Goal: Task Accomplishment & Management: Manage account settings

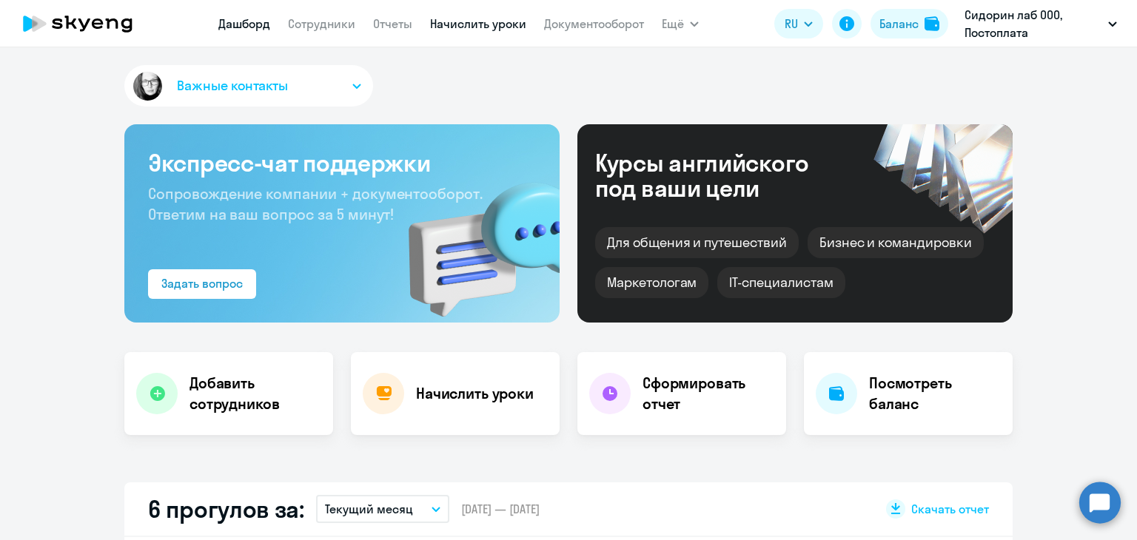
select select "30"
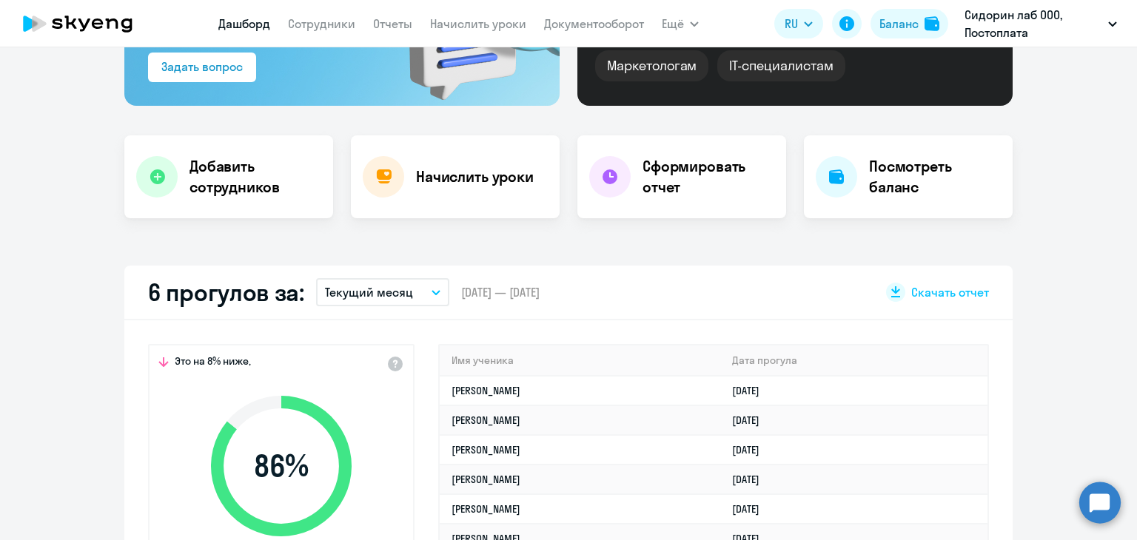
scroll to position [148, 0]
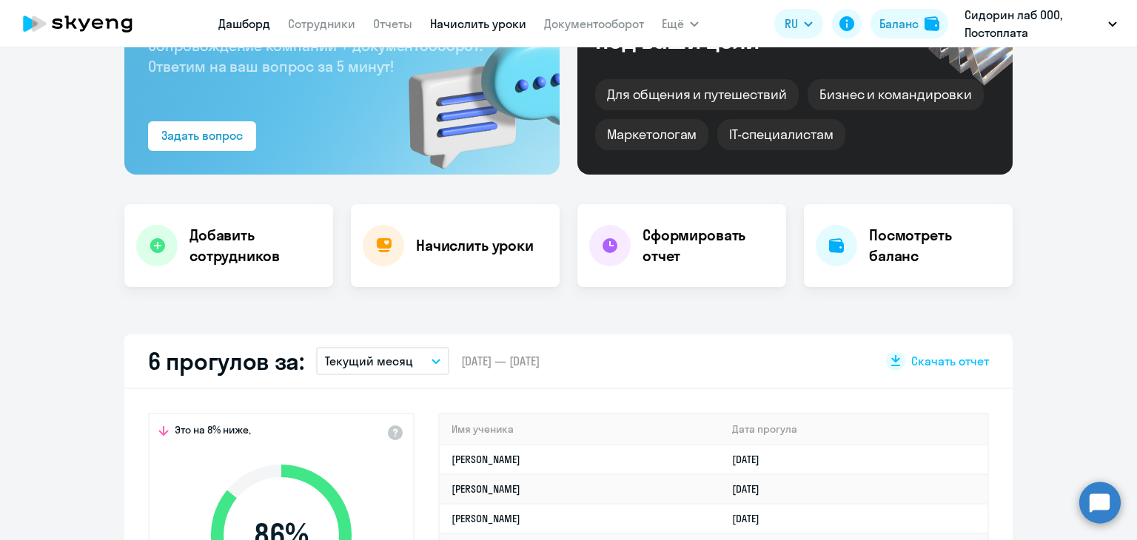
click at [466, 24] on link "Начислить уроки" at bounding box center [478, 23] width 96 height 15
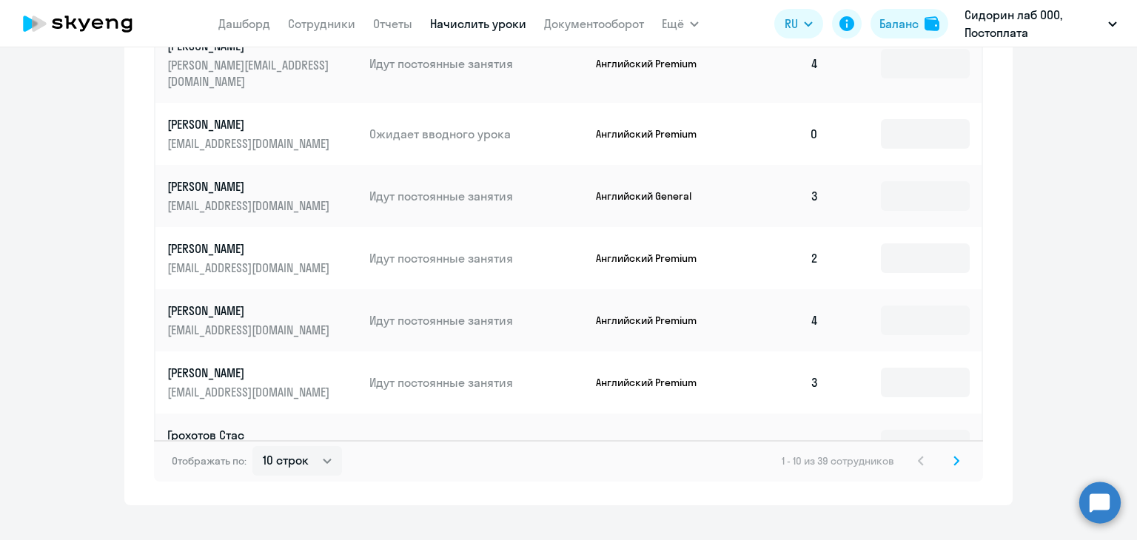
scroll to position [916, 0]
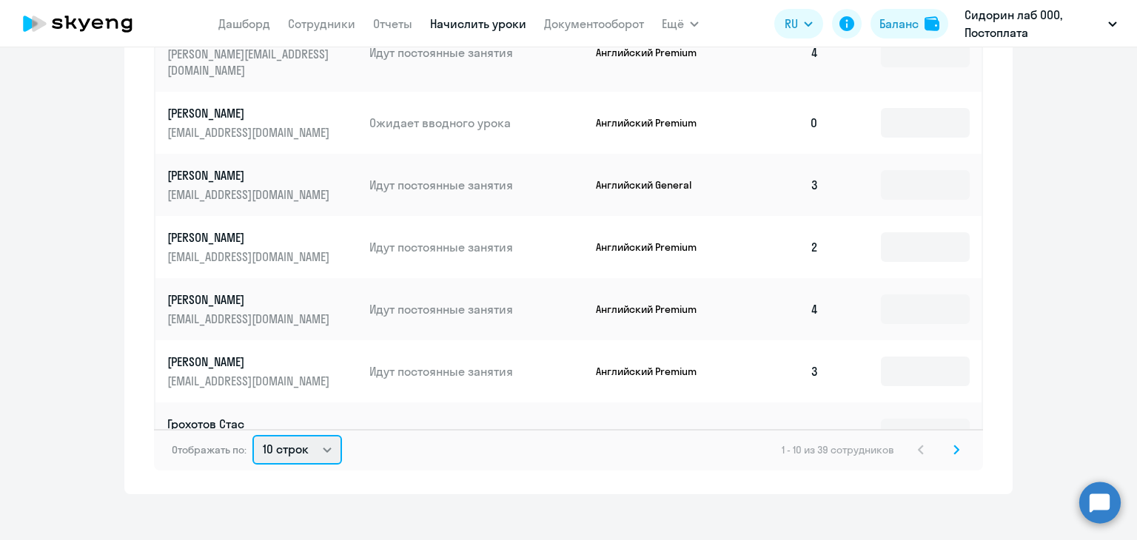
click at [312, 441] on select "10 строк 30 строк 50 строк" at bounding box center [297, 450] width 90 height 30
select select "50"
click at [252, 435] on select "10 строк 30 строк 50 строк" at bounding box center [297, 450] width 90 height 30
click at [888, 108] on input at bounding box center [925, 123] width 89 height 30
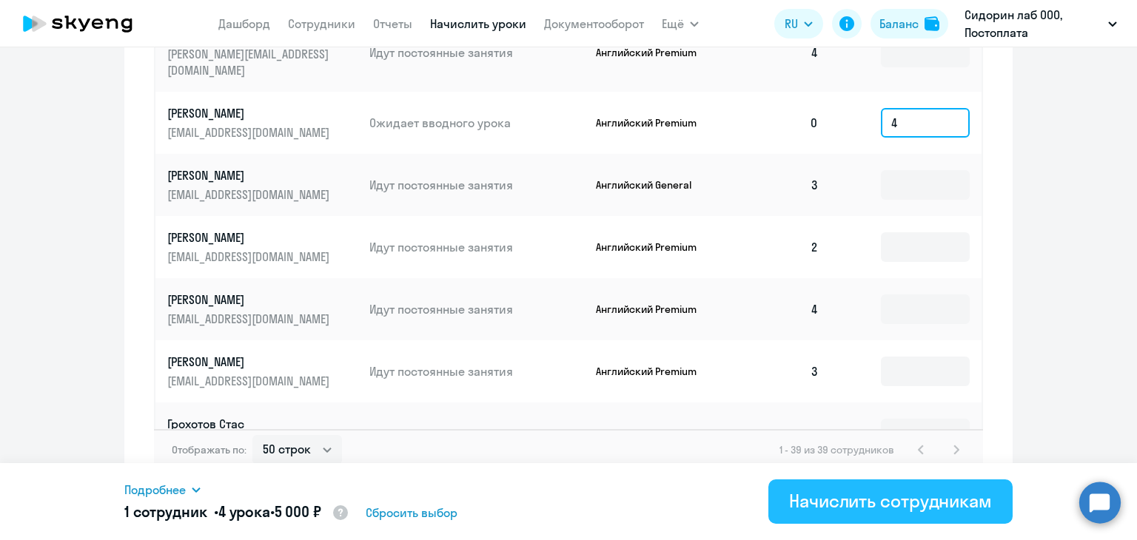
type input "4"
click at [826, 505] on div "Начислить сотрудникам" at bounding box center [890, 501] width 203 height 24
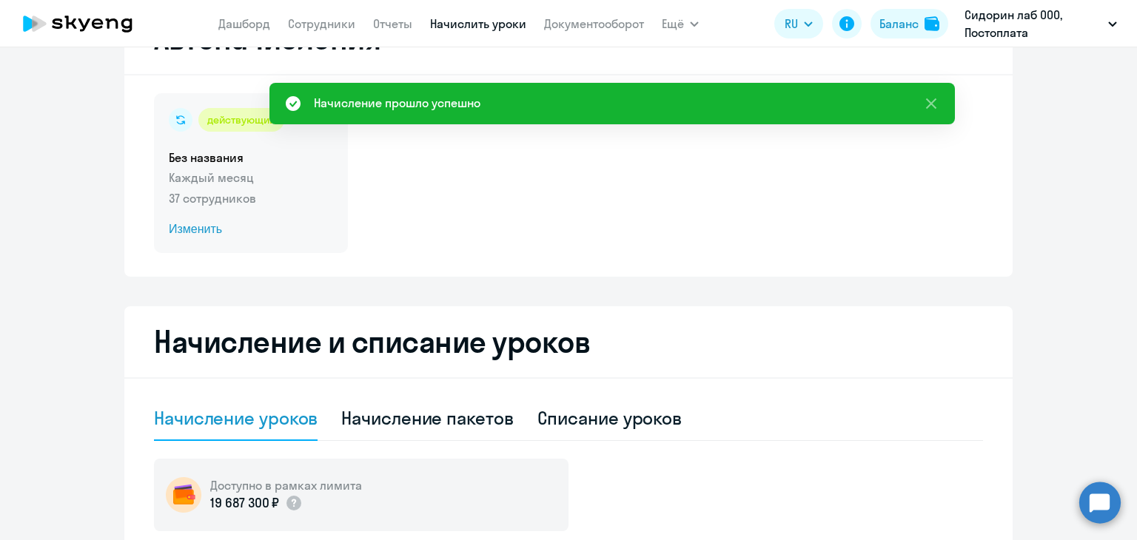
scroll to position [0, 0]
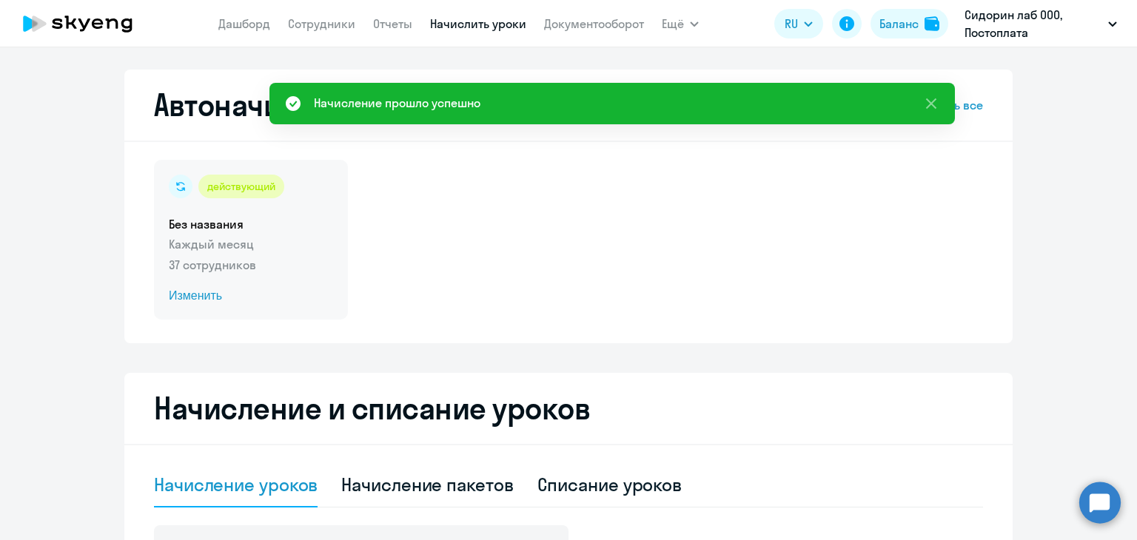
click at [201, 300] on span "Изменить" at bounding box center [251, 296] width 164 height 18
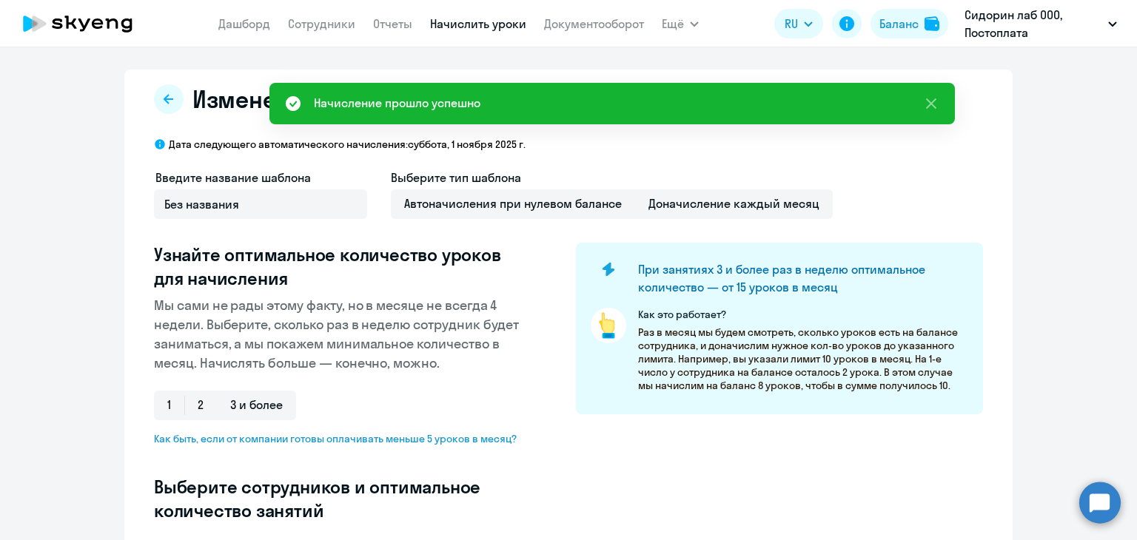
select select "10"
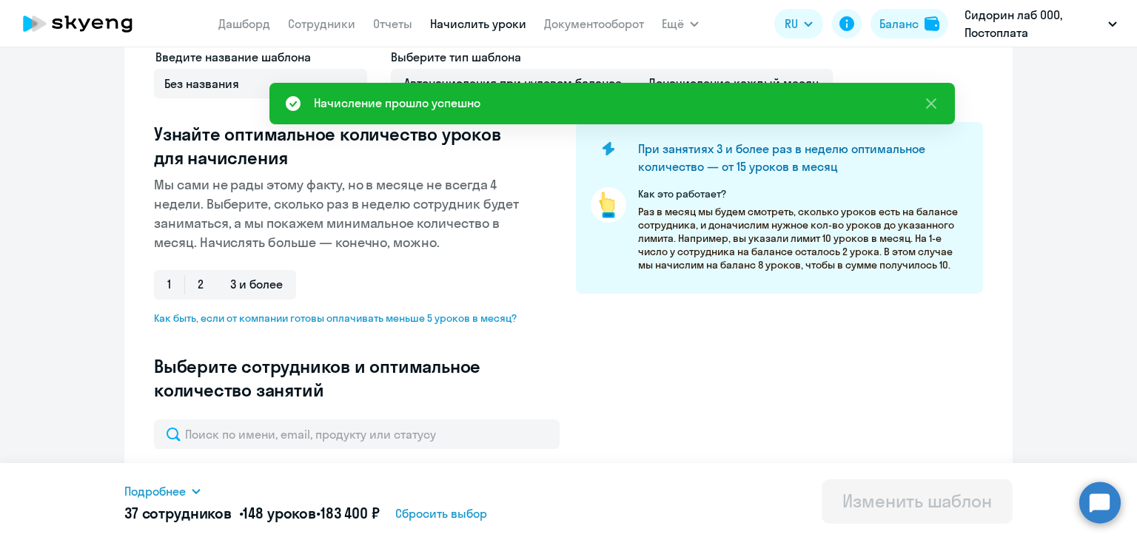
scroll to position [370, 0]
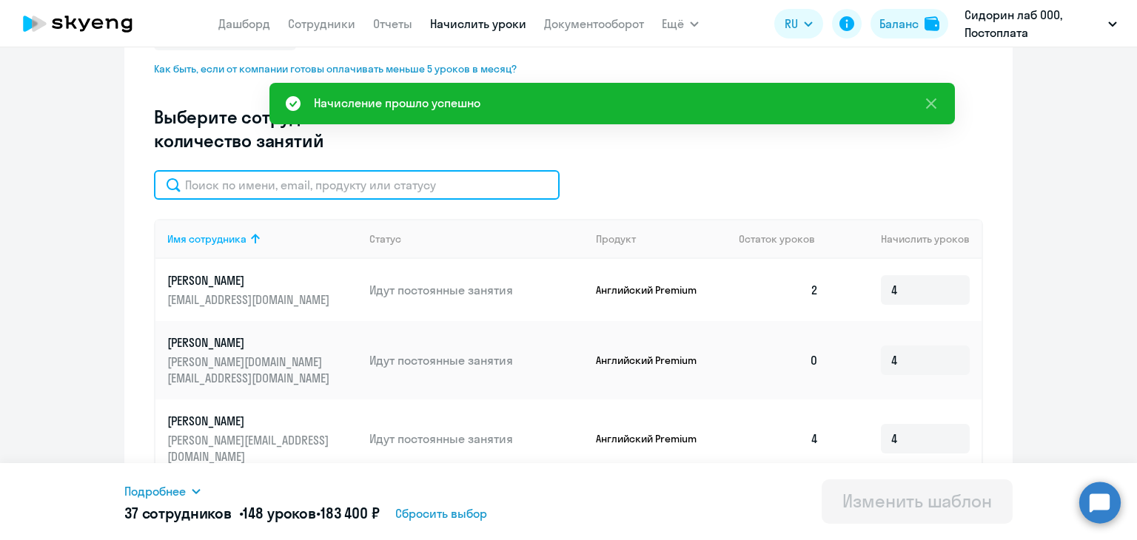
click at [323, 186] on input "text" at bounding box center [357, 185] width 406 height 30
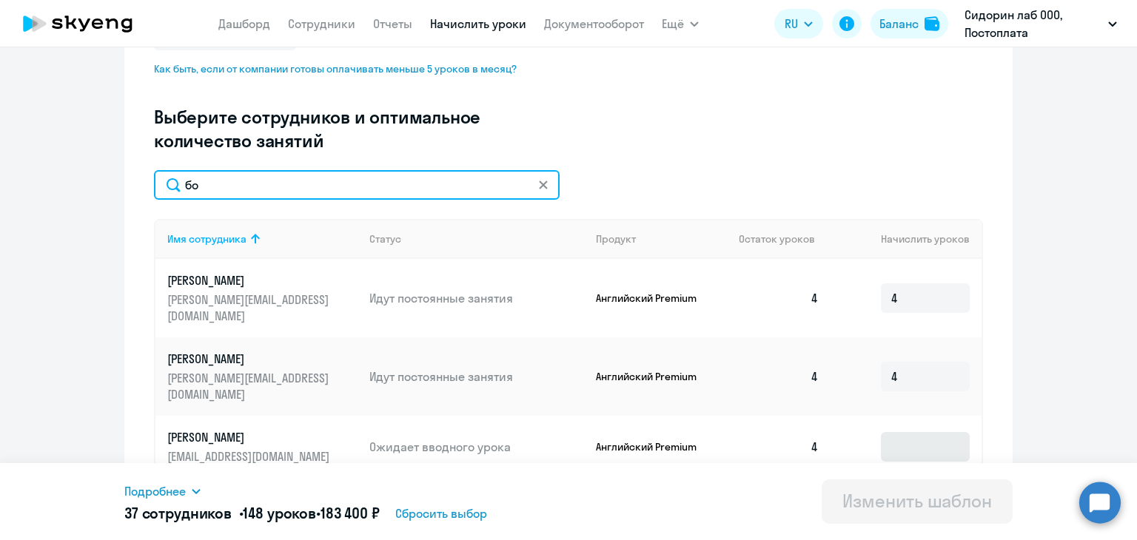
type input "бо"
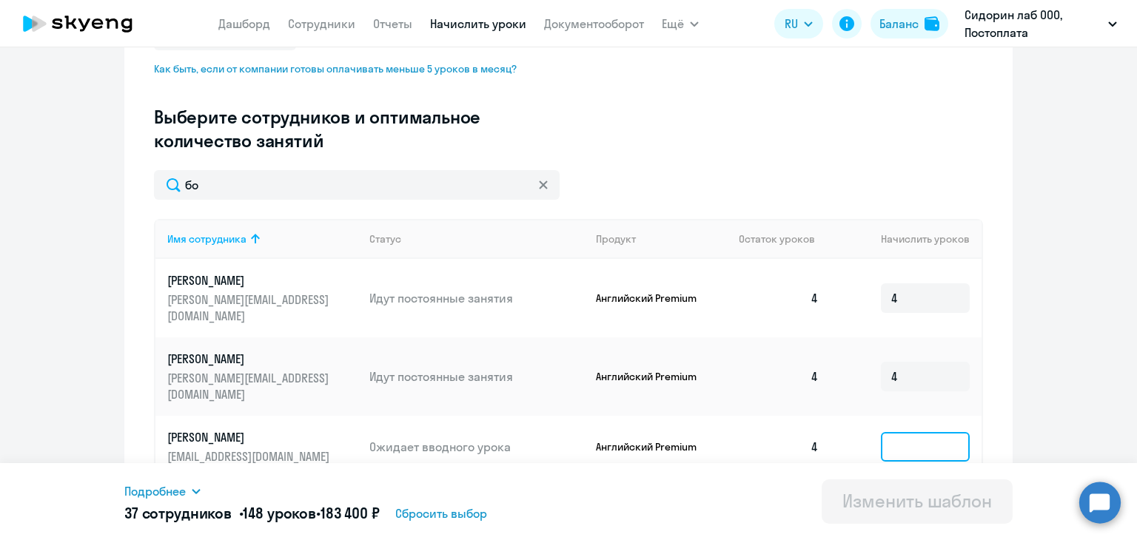
click at [946, 432] on input at bounding box center [925, 447] width 89 height 30
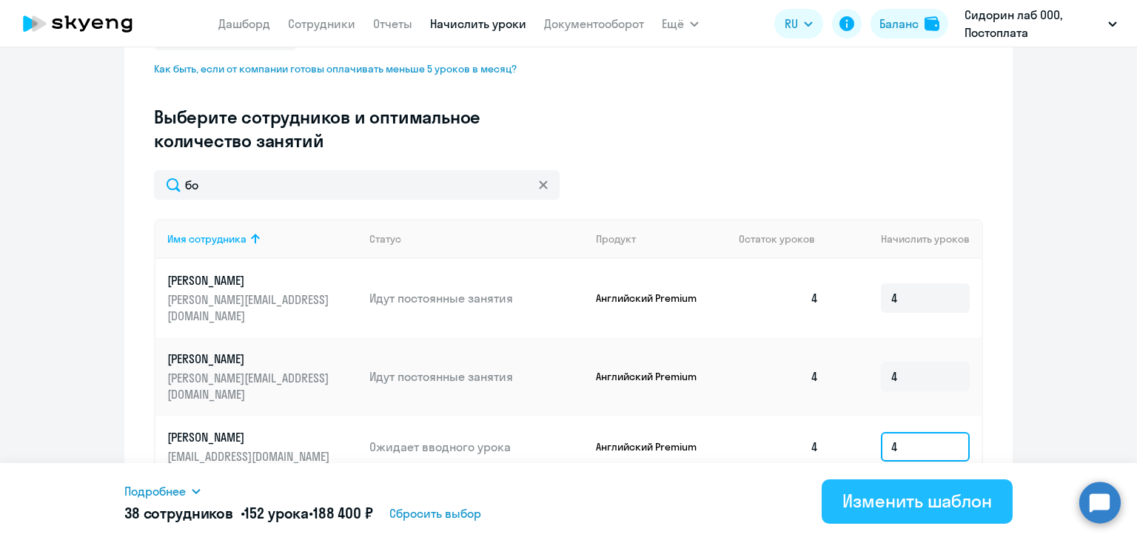
type input "4"
click at [896, 494] on div "Изменить шаблон" at bounding box center [916, 501] width 149 height 24
